Goal: Task Accomplishment & Management: Complete application form

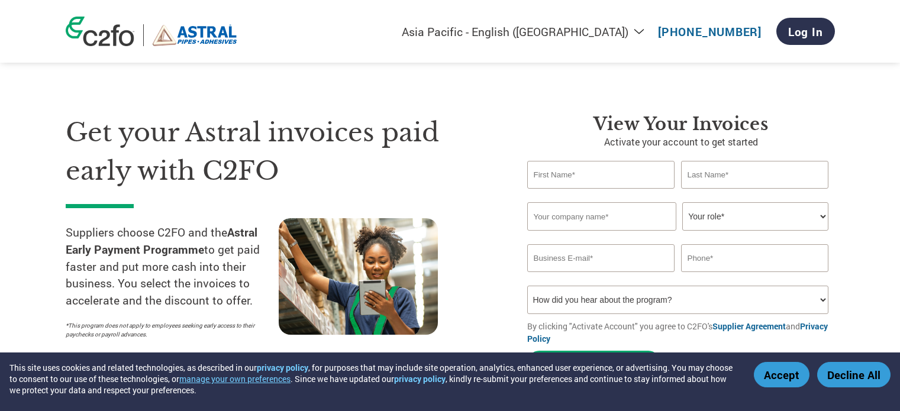
select select "en-IN"
click at [561, 181] on input "text" at bounding box center [601, 175] width 148 height 28
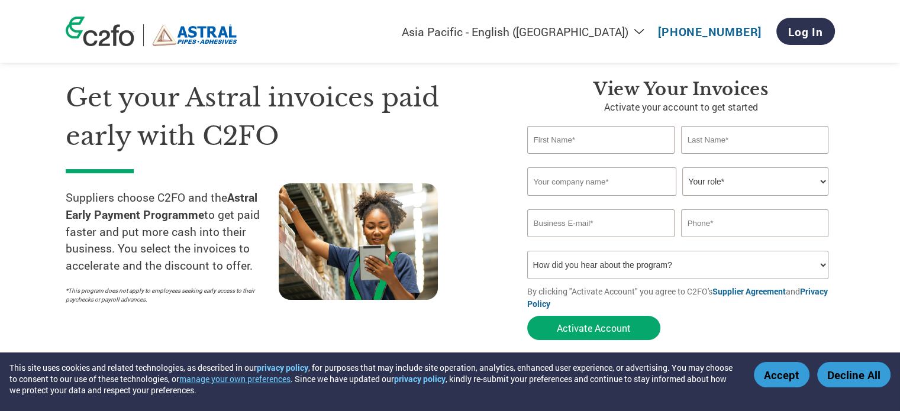
scroll to position [36, 0]
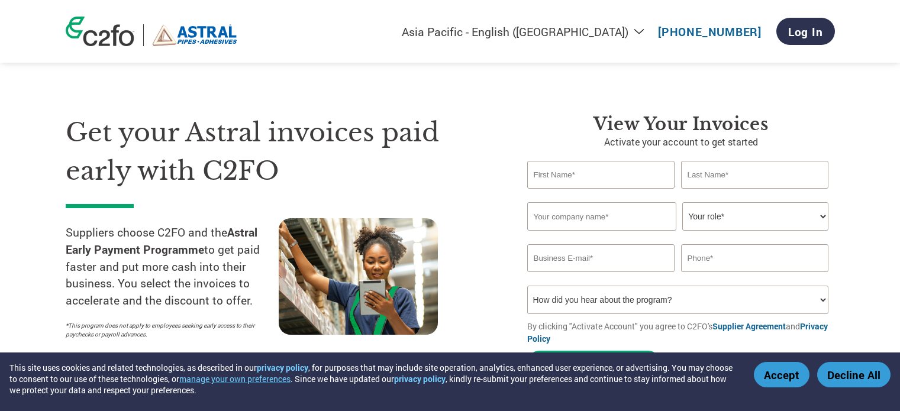
select select "en-IN"
click at [634, 176] on input "text" at bounding box center [601, 175] width 148 height 28
type input "NISHANT"
type input "BH"
type input "NISHANT"
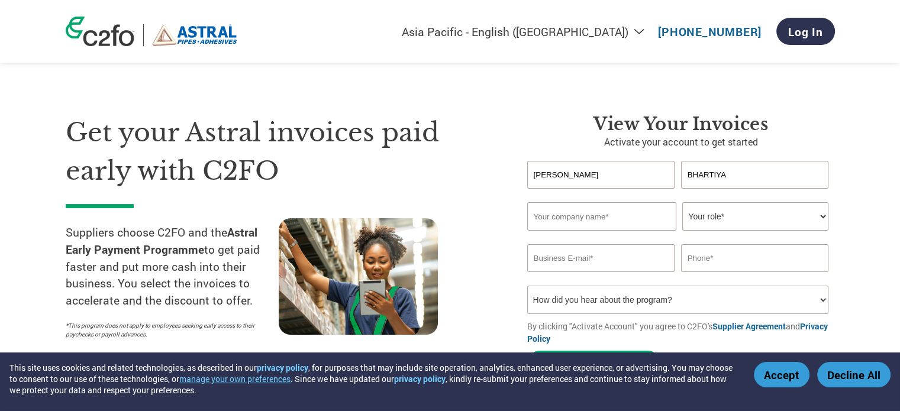
type input "BHARTIYA"
type input "NAMITA ENTERPRISES"
click at [818, 210] on select "Your role* CFO Controller Credit Manager Finance Director Treasurer CEO Preside…" at bounding box center [756, 216] width 146 height 28
select select "CFO"
click at [683, 202] on select "Your role* CFO Controller Credit Manager Finance Director Treasurer CEO Preside…" at bounding box center [756, 216] width 146 height 28
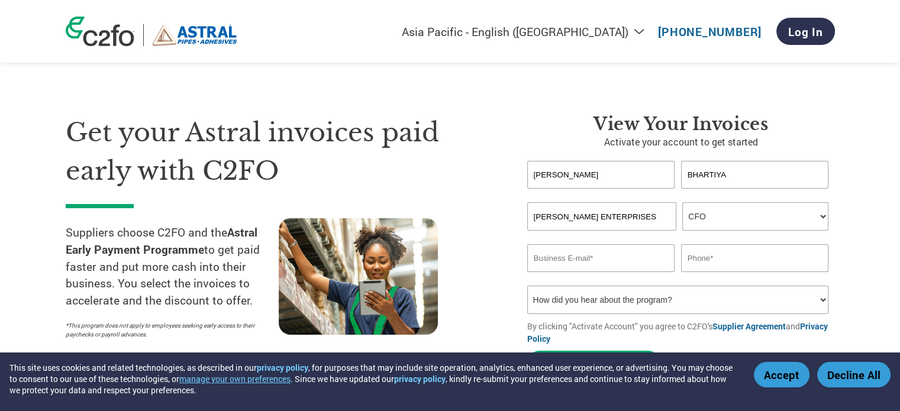
click at [603, 258] on input "email" at bounding box center [601, 258] width 148 height 28
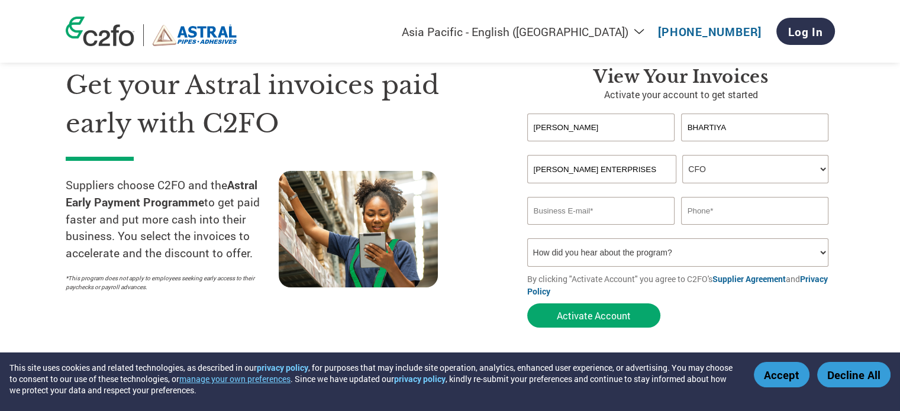
scroll to position [50, 0]
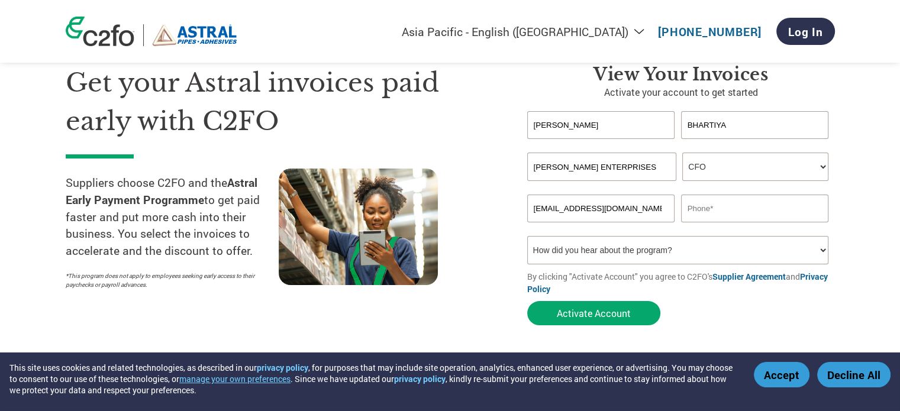
type input "enterprisesnamita@gmail.com"
type input "9936483332"
click at [584, 250] on select "How did you hear about the program? Received a letter Email Social Media Online…" at bounding box center [678, 250] width 302 height 28
select select "Email"
click at [527, 236] on select "How did you hear about the program? Received a letter Email Social Media Online…" at bounding box center [678, 250] width 302 height 28
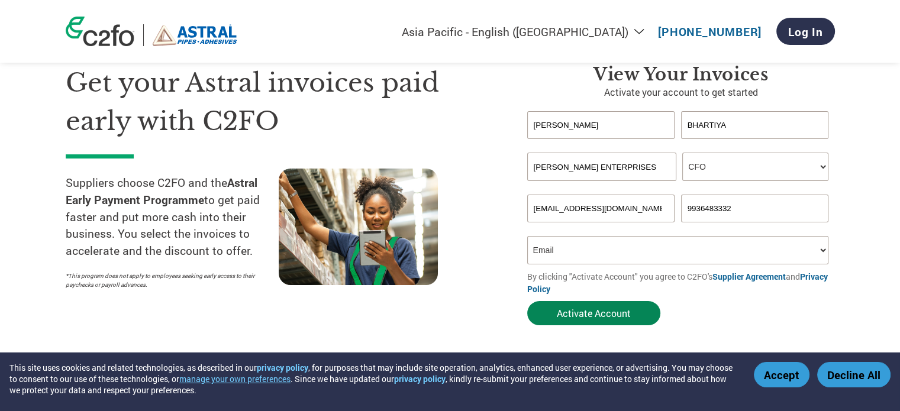
click at [594, 320] on button "Activate Account" at bounding box center [593, 313] width 133 height 24
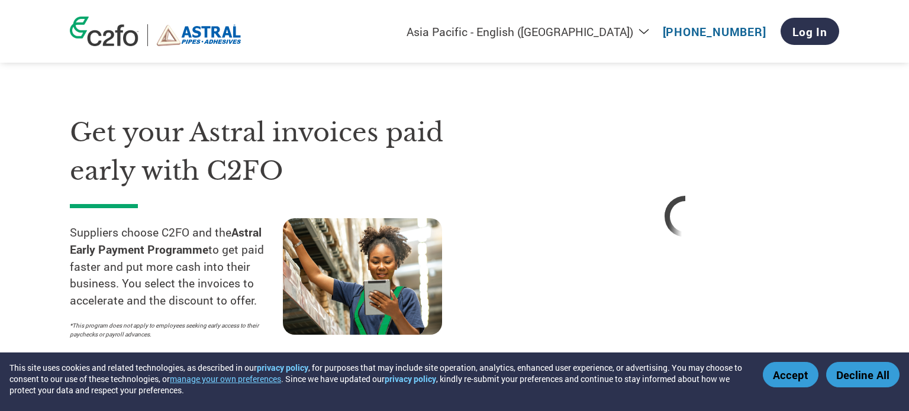
select select "en-IN"
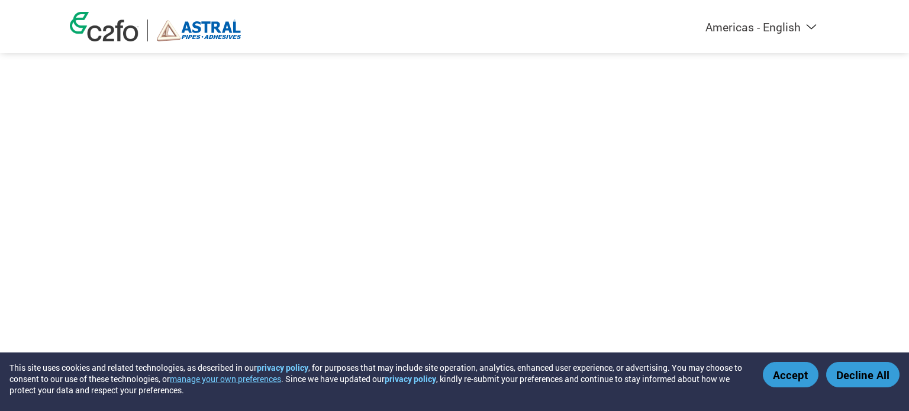
select select "en-IN"
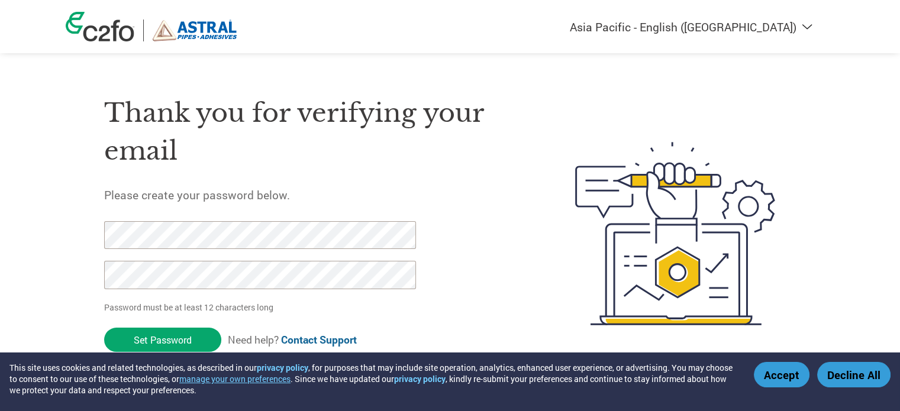
scroll to position [8, 0]
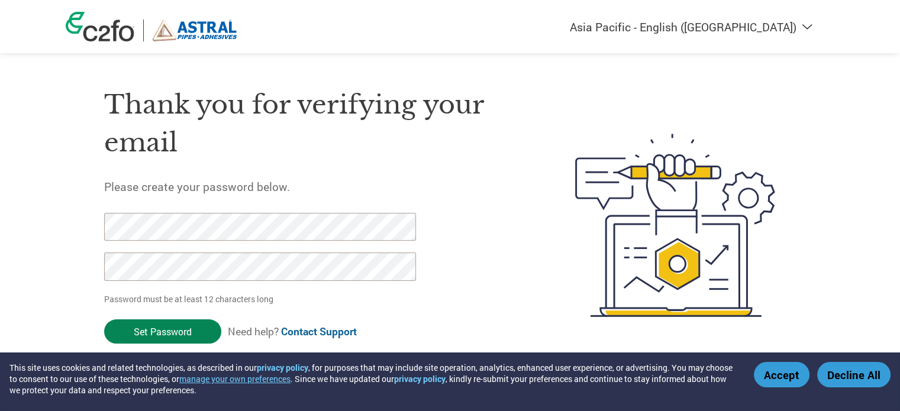
click at [173, 332] on input "Set Password" at bounding box center [162, 332] width 117 height 24
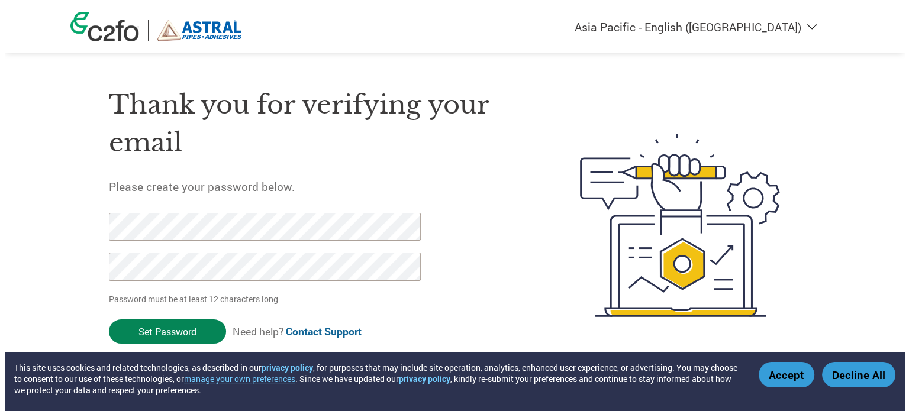
scroll to position [0, 0]
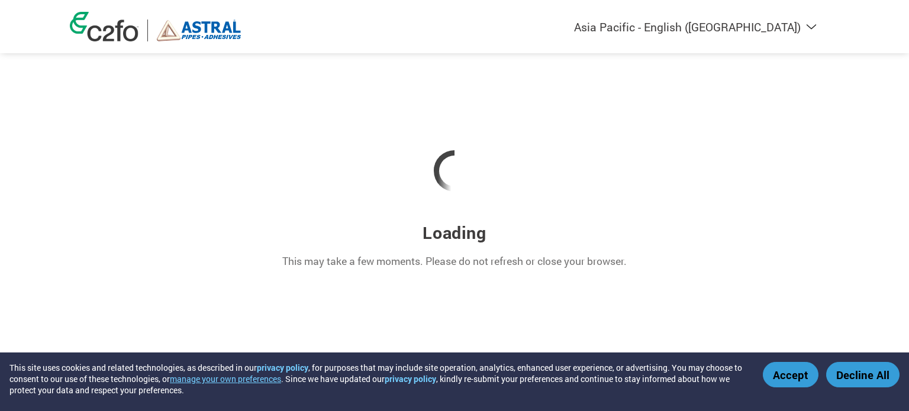
click at [663, 222] on div "Loading This may take a few moments. Please do not refresh or close your browse…" at bounding box center [455, 201] width 770 height 160
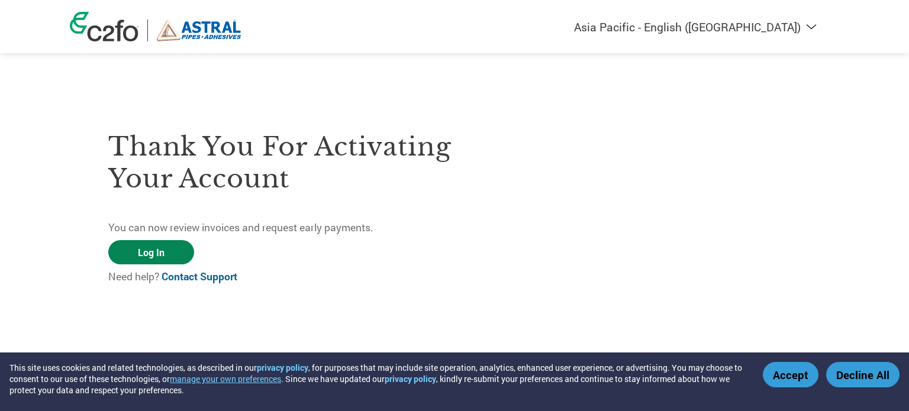
click at [156, 255] on link "Log In" at bounding box center [151, 252] width 86 height 24
